Goal: Obtain resource: Obtain resource

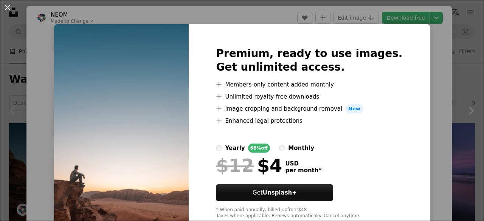
drag, startPoint x: 132, startPoint y: 155, endPoint x: 150, endPoint y: 32, distance: 124.5
click at [150, 32] on img at bounding box center [121, 133] width 135 height 218
click at [406, 84] on div "Premium, ready to use images. Get unlimited access. A plus sign Members-only co…" at bounding box center [309, 133] width 241 height 218
click at [349, 104] on span "New" at bounding box center [354, 108] width 18 height 9
click at [351, 108] on span "New" at bounding box center [354, 108] width 18 height 9
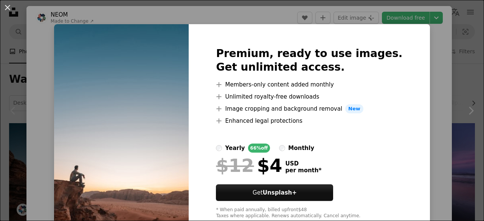
click at [396, 59] on div "Premium, ready to use images. Get unlimited access. A plus sign Members-only co…" at bounding box center [309, 133] width 241 height 218
click at [189, 139] on img at bounding box center [121, 133] width 135 height 218
click at [245, 89] on li "A plus sign Members-only content added monthly" at bounding box center [309, 84] width 186 height 9
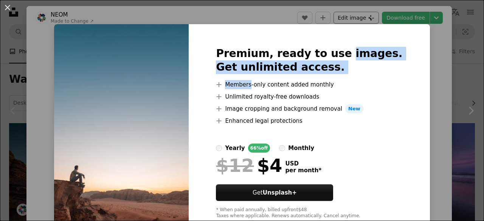
drag, startPoint x: 245, startPoint y: 89, endPoint x: 354, endPoint y: 22, distance: 127.6
click at [354, 22] on div "An X shape Premium, ready to use images. Get unlimited access. A plus sign Memb…" at bounding box center [242, 110] width 484 height 221
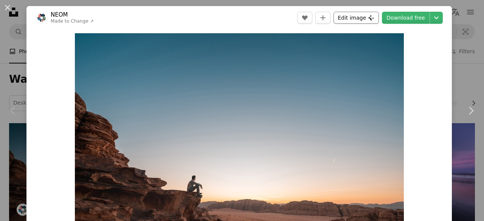
click at [354, 22] on button "Edit image Plus sign for Unsplash+" at bounding box center [355, 18] width 45 height 12
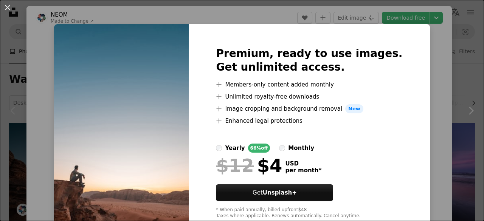
click at [367, 21] on div "An X shape Premium, ready to use images. Get unlimited access. A plus sign Memb…" at bounding box center [242, 110] width 484 height 221
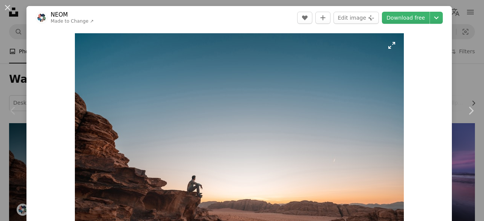
click at [301, 158] on img "Zoom in on this image" at bounding box center [239, 142] width 329 height 219
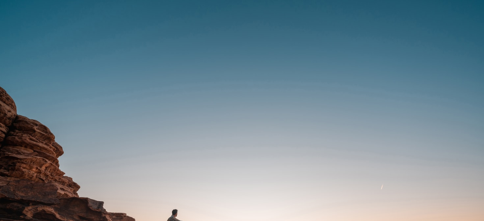
click at [301, 158] on img "Zoom out on this image" at bounding box center [242, 161] width 484 height 323
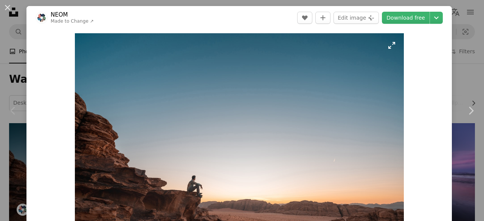
scroll to position [31, 0]
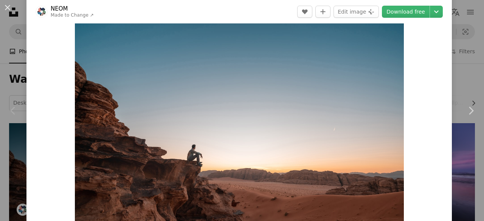
click at [300, 152] on img "Zoom in on this image" at bounding box center [239, 111] width 329 height 219
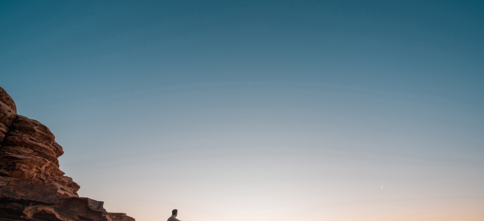
click at [300, 152] on img "Zoom out on this image" at bounding box center [242, 161] width 484 height 323
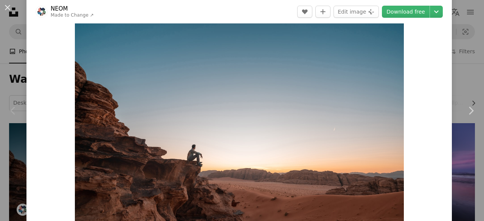
click at [300, 152] on img "Zoom in on this image" at bounding box center [239, 111] width 329 height 219
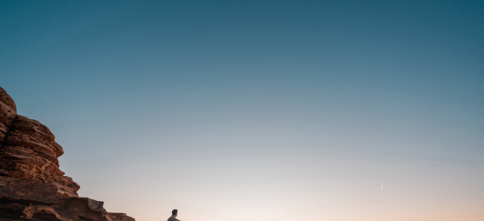
scroll to position [47, 0]
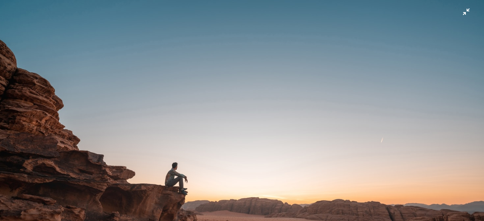
click at [330, 54] on img "Zoom out on this image" at bounding box center [242, 114] width 484 height 323
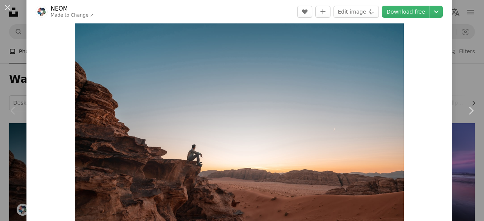
click at [337, 54] on img "Zoom in on this image" at bounding box center [239, 111] width 329 height 219
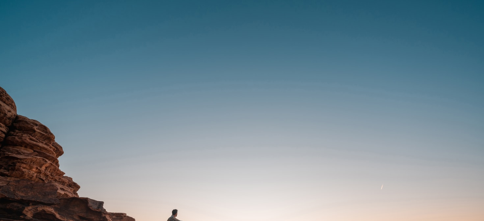
click at [337, 54] on img "Zoom out on this image" at bounding box center [242, 161] width 484 height 323
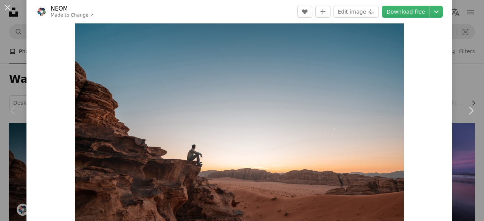
click at [337, 54] on img "Zoom in on this image" at bounding box center [239, 111] width 329 height 219
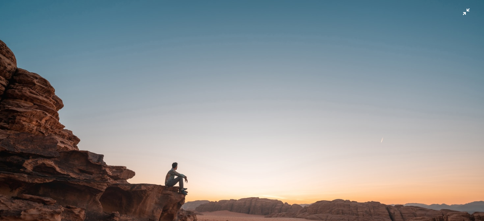
click at [462, 13] on img "Zoom out on this image" at bounding box center [242, 114] width 484 height 323
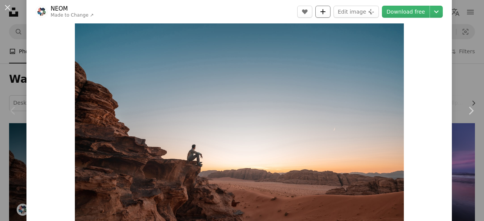
click at [326, 9] on icon "A plus sign" at bounding box center [323, 12] width 6 height 6
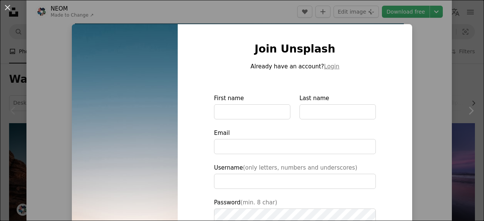
click at [196, 129] on div "Join Unsplash Already have an account? Login First name Last name Email Usernam…" at bounding box center [295, 171] width 234 height 294
click at [327, 16] on div "An X shape Join Unsplash Already have an account? Login First name Last name Em…" at bounding box center [242, 110] width 484 height 221
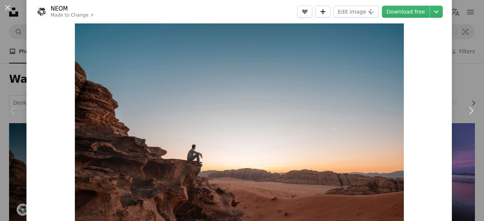
click at [327, 16] on button "A plus sign" at bounding box center [322, 12] width 15 height 12
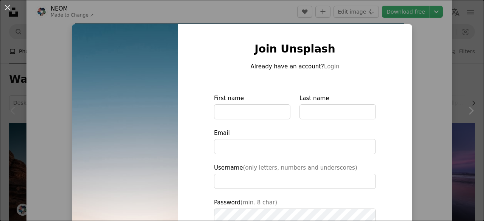
click at [327, 16] on div "An X shape Join Unsplash Already have an account? Login First name Last name Em…" at bounding box center [242, 110] width 484 height 221
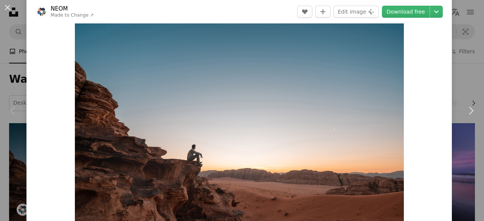
click at [321, 85] on img "Zoom in on this image" at bounding box center [239, 111] width 329 height 219
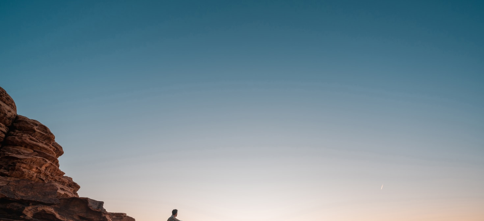
scroll to position [47, 0]
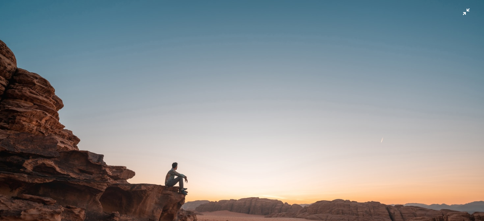
click at [59, 34] on img "Zoom out on this image" at bounding box center [242, 114] width 484 height 323
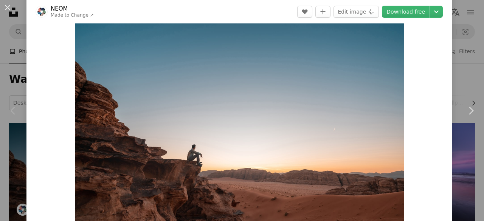
click at [135, 99] on img "Zoom in on this image" at bounding box center [239, 111] width 329 height 219
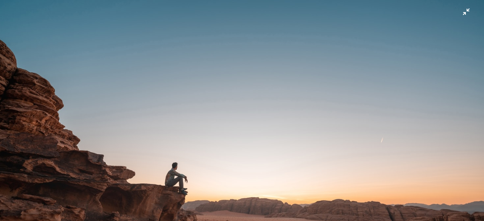
click at [68, 31] on img "Zoom out on this image" at bounding box center [242, 114] width 484 height 323
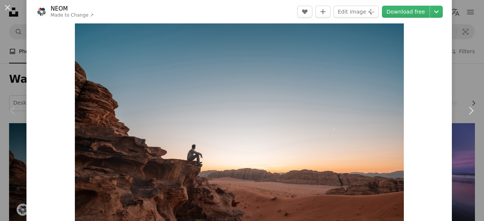
click at [121, 74] on img "Zoom in on this image" at bounding box center [239, 111] width 329 height 219
